Goal: Entertainment & Leisure: Consume media (video, audio)

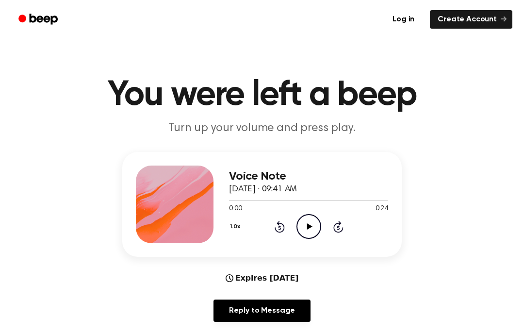
click at [312, 226] on icon "Play Audio" at bounding box center [308, 226] width 25 height 25
click at [17, 180] on div "Voice Note [DATE] · 09:41 AM 0:16 0:24 Your browser does not support the [objec…" at bounding box center [262, 240] width 500 height 177
click at [82, 74] on main "You were left a beep Turn up your volume and press play. Voice Note [DATE] · 09…" at bounding box center [262, 312] width 524 height 625
click at [100, 59] on main "You were left a beep Turn up your volume and press play. Voice Note [DATE] · 09…" at bounding box center [262, 312] width 524 height 625
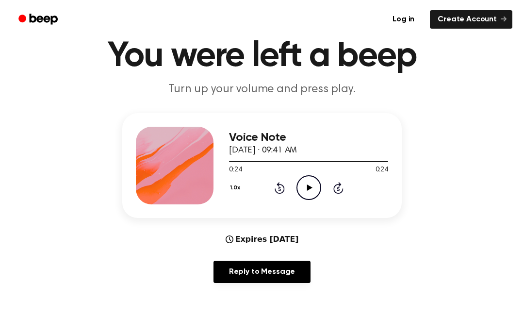
click at [306, 191] on icon "Play Audio" at bounding box center [308, 187] width 25 height 25
click at [311, 190] on icon "Pause Audio" at bounding box center [308, 187] width 25 height 25
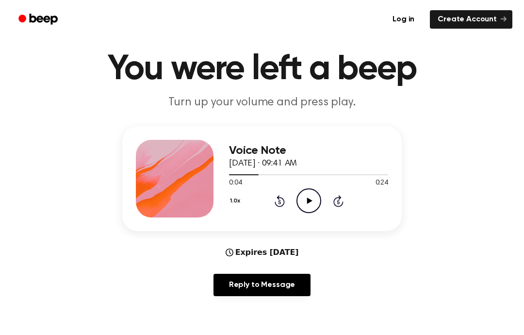
scroll to position [18, 0]
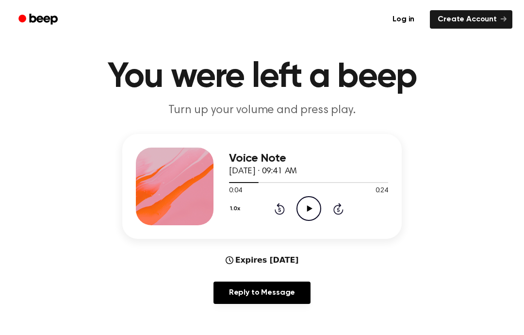
click at [247, 185] on div at bounding box center [308, 182] width 159 height 8
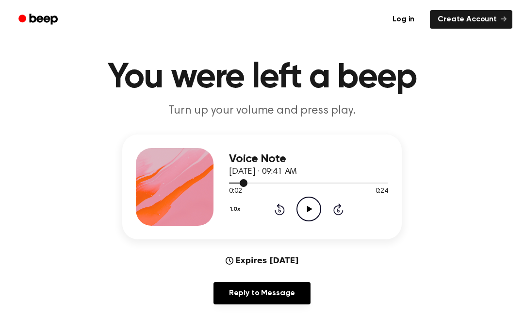
scroll to position [21, 0]
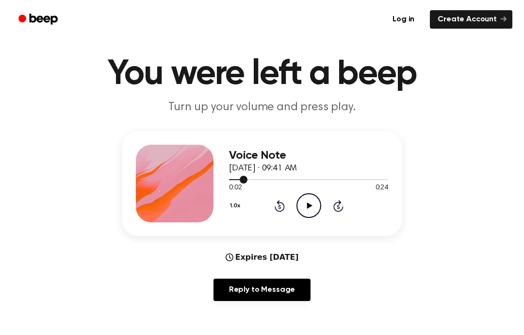
click at [238, 182] on div at bounding box center [308, 179] width 159 height 8
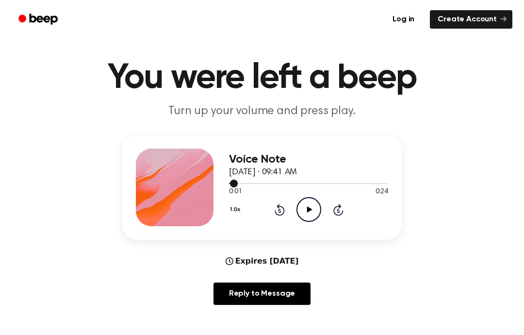
click at [325, 212] on div "1.0x Rewind 5 seconds Play Audio Skip 5 seconds" at bounding box center [308, 209] width 159 height 25
click at [322, 219] on div "1.0x Rewind 5 seconds Play Audio Skip 5 seconds" at bounding box center [308, 209] width 159 height 25
click at [315, 214] on icon "Play Audio" at bounding box center [308, 209] width 25 height 25
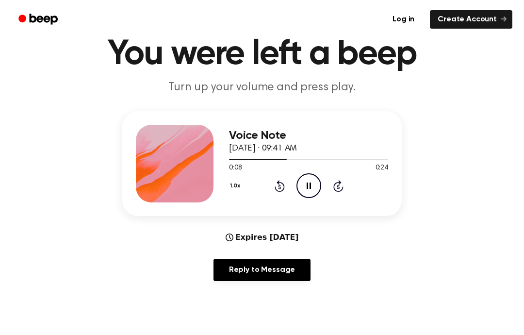
scroll to position [41, 0]
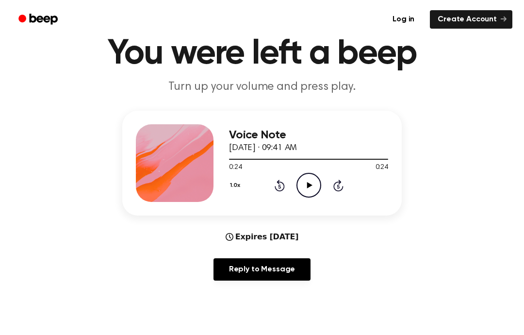
click at [313, 184] on icon "Play Audio" at bounding box center [308, 185] width 25 height 25
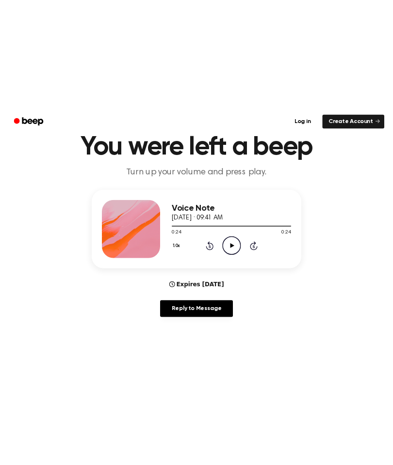
scroll to position [38, 0]
